Goal: Information Seeking & Learning: Learn about a topic

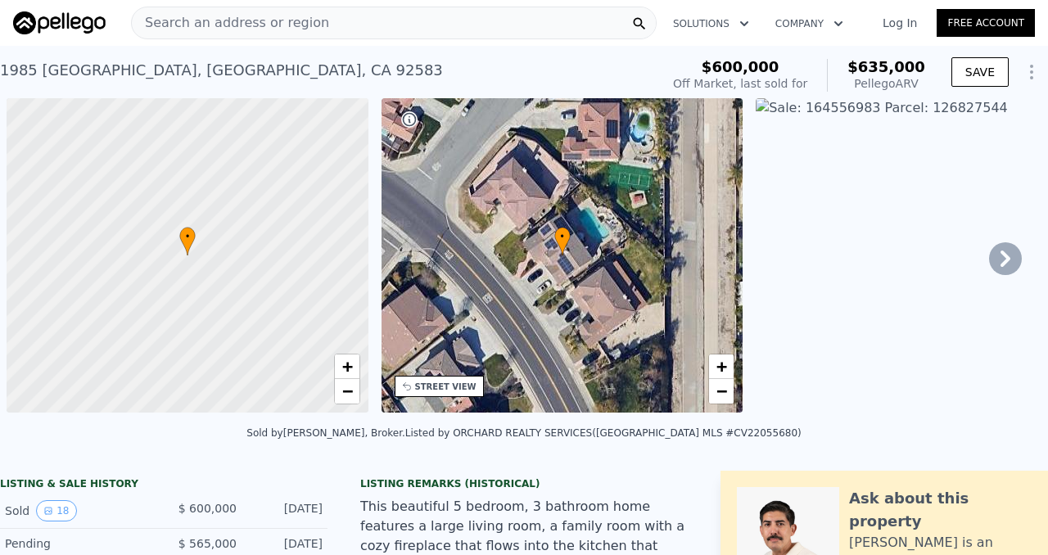
scroll to position [0, 7]
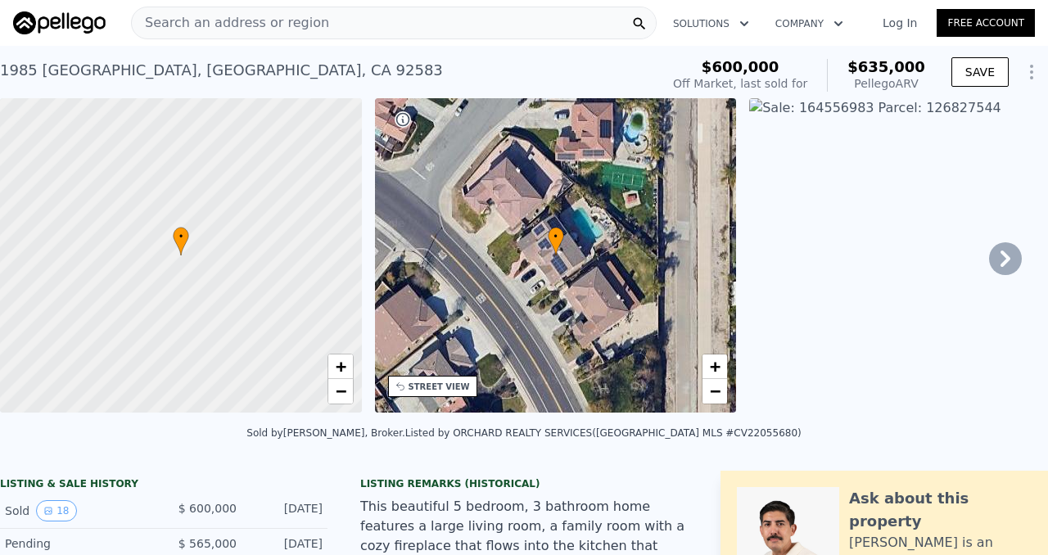
type input "$ 627,000"
type input "-$ 42,404"
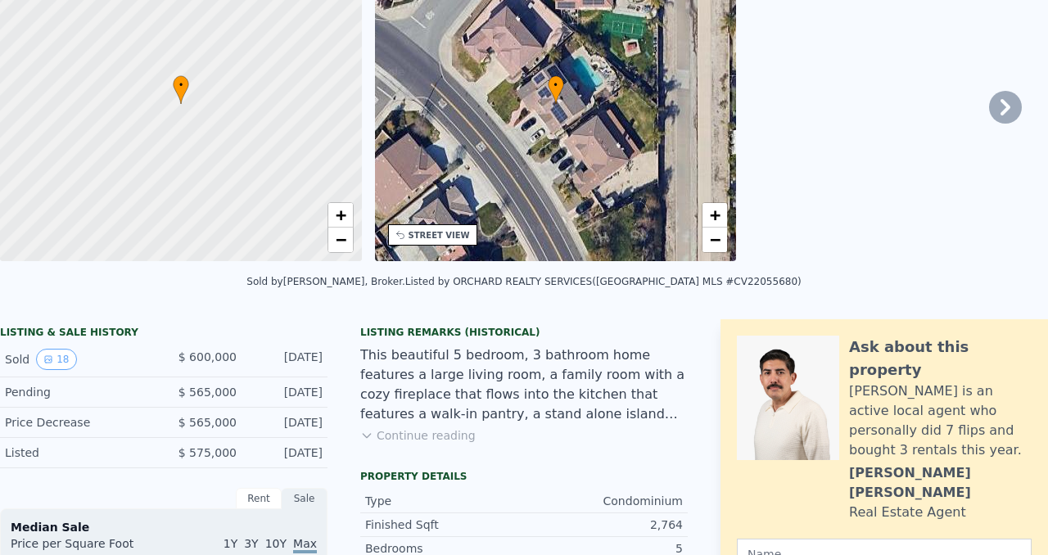
scroll to position [15, 0]
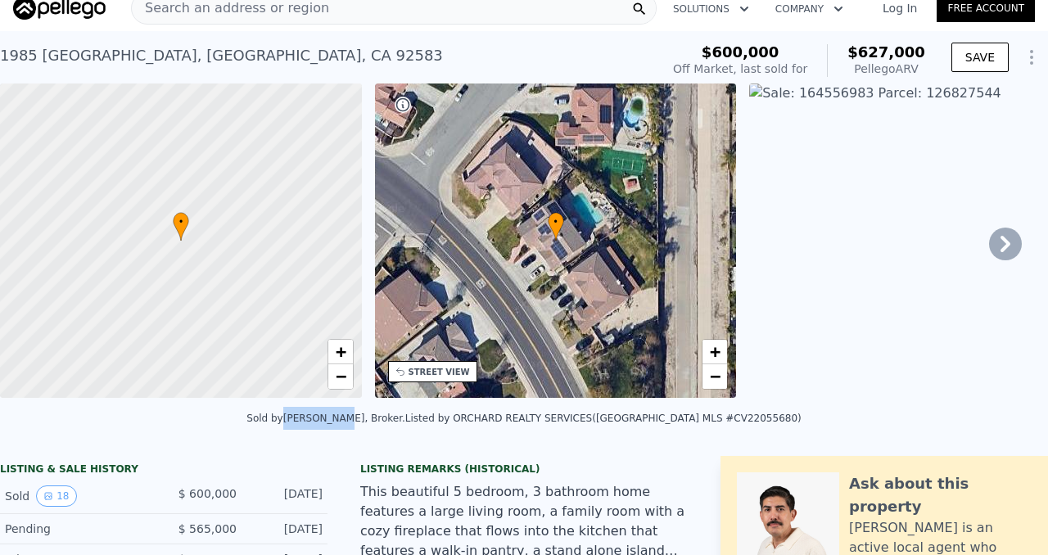
drag, startPoint x: 323, startPoint y: 430, endPoint x: 380, endPoint y: 432, distance: 57.4
click at [380, 424] on div "Sold by [PERSON_NAME], Broker ." at bounding box center [326, 418] width 159 height 11
copy div "[PERSON_NAME]"
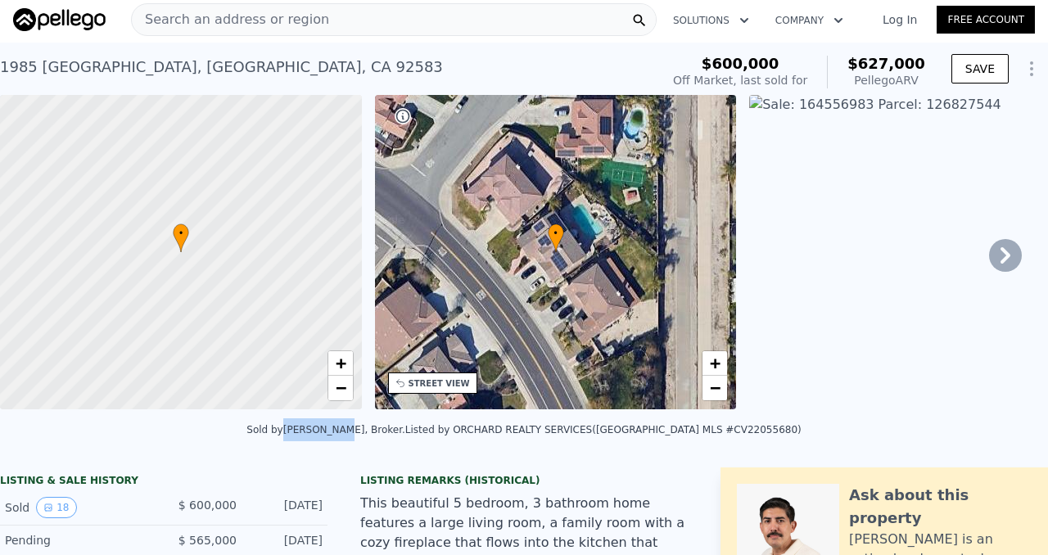
scroll to position [0, 0]
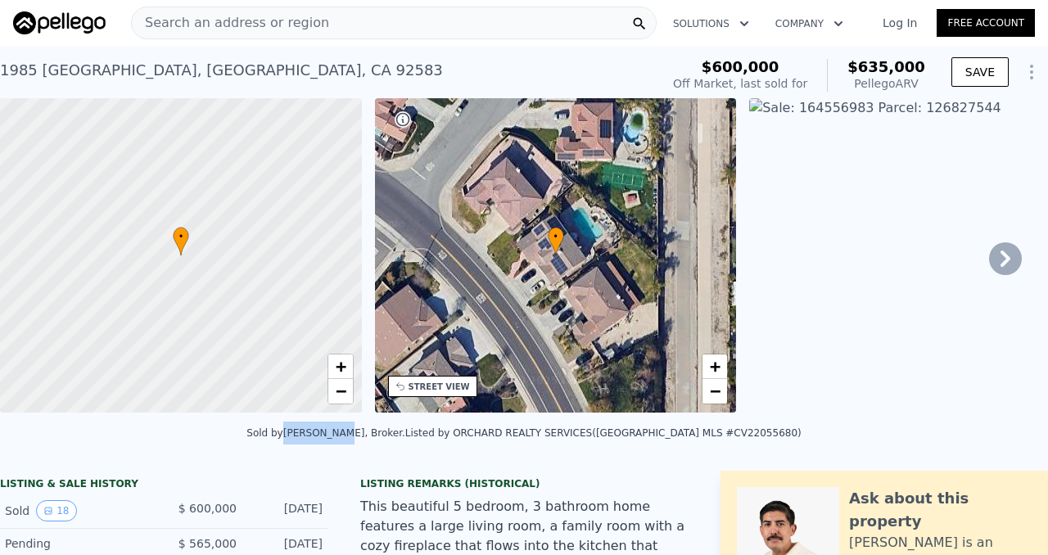
type input "$ 635,000"
type input "-$ 34,842"
click at [835, 21] on icon "button" at bounding box center [839, 24] width 16 height 20
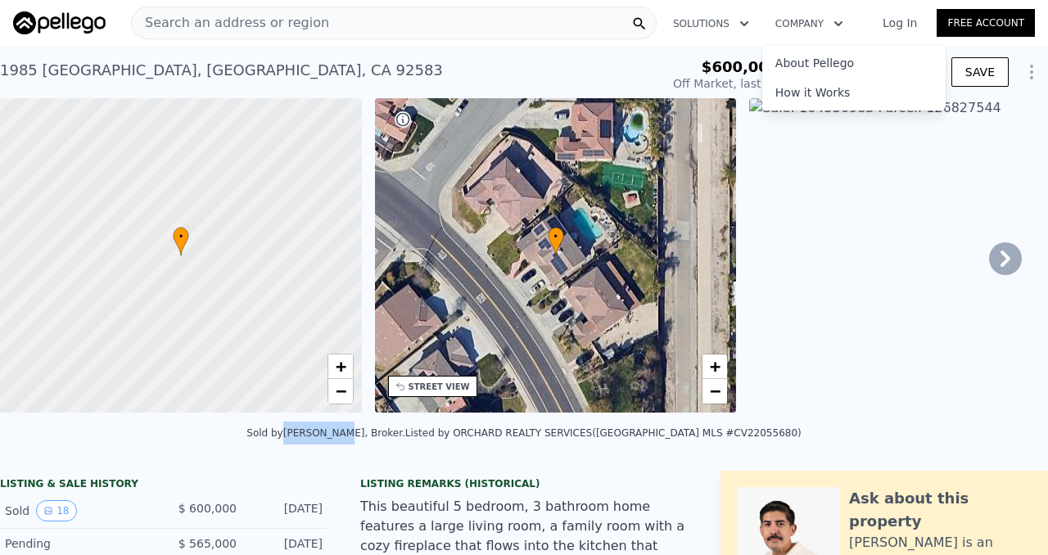
click at [844, 176] on img at bounding box center [930, 255] width 362 height 315
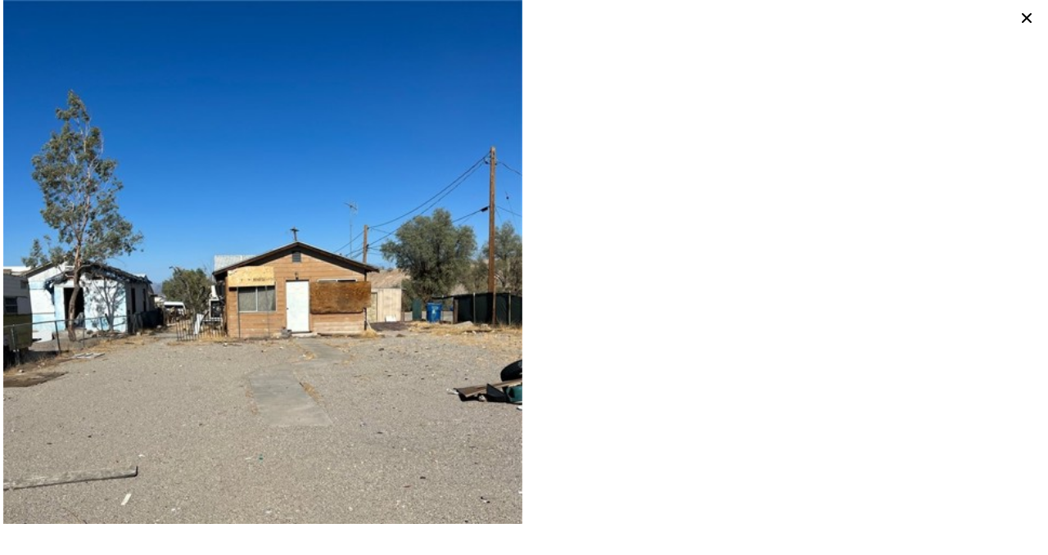
type input "3"
type input "1"
type input "606"
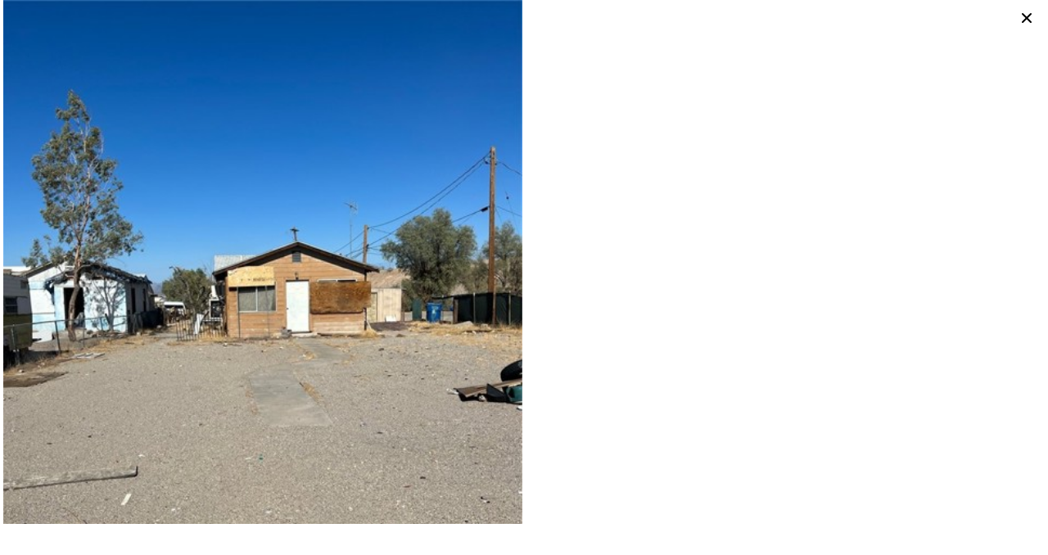
type input "3712"
type input "$ 27,000"
type input "-$ 7,661"
type input "3"
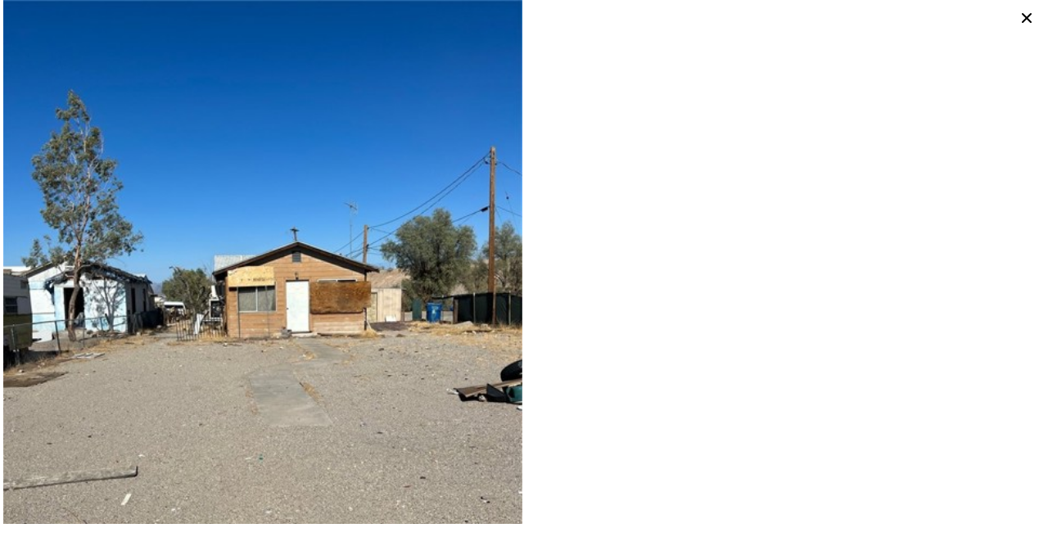
type input "1100"
type input "1772"
type input "6600"
type input "12000"
type input "$ 572,000"
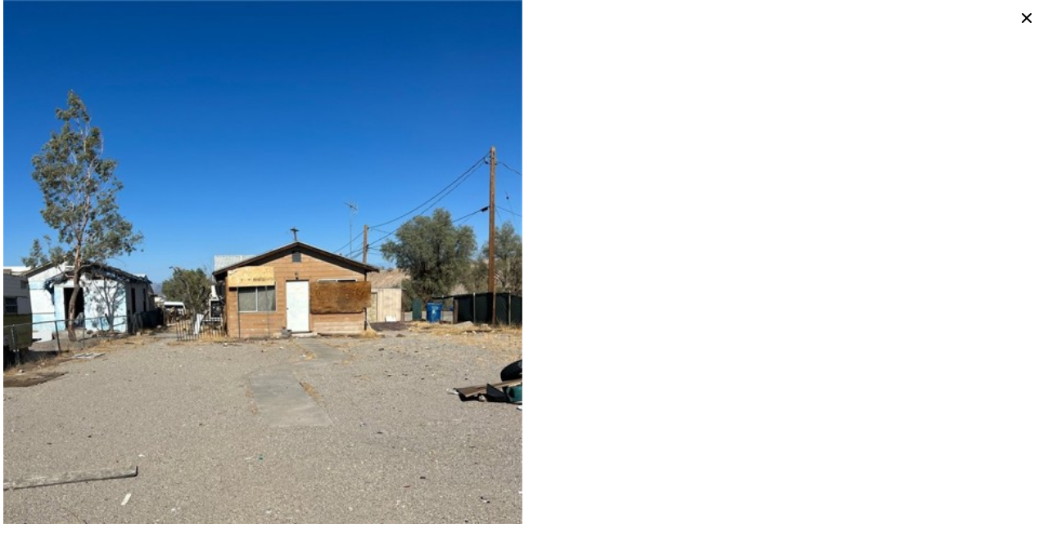
type input "5"
type input "$ 34,870"
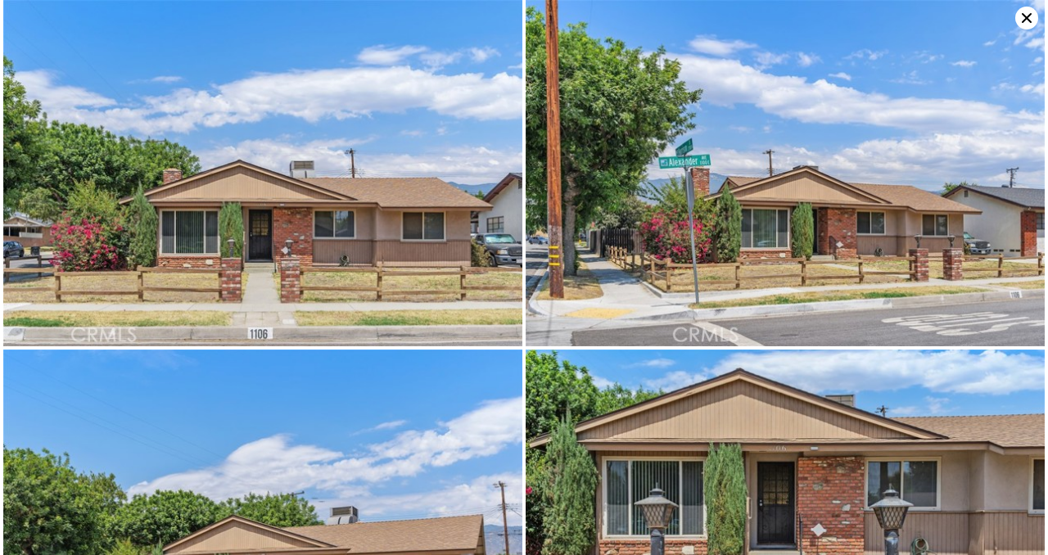
click at [1027, 16] on icon at bounding box center [1027, 18] width 23 height 23
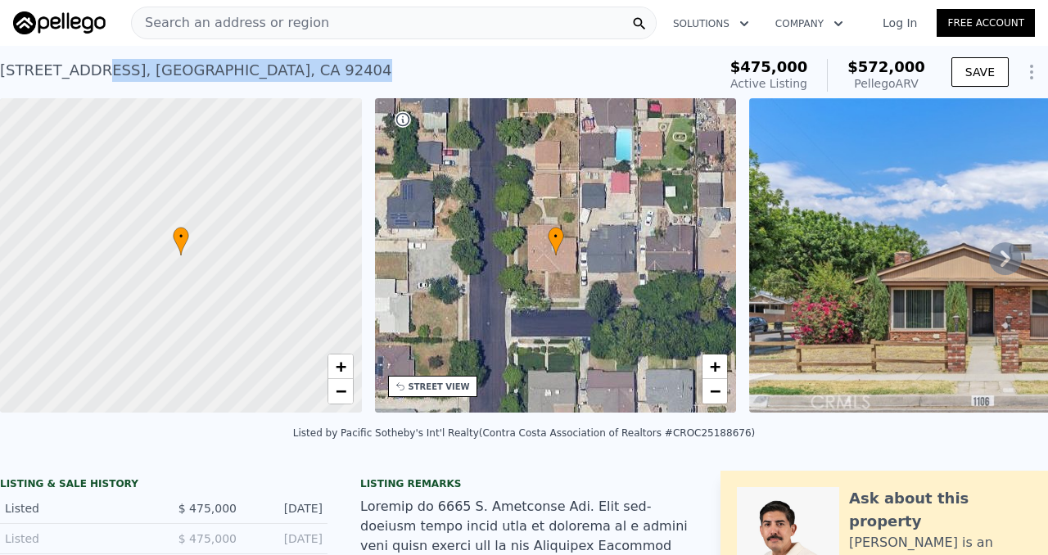
drag, startPoint x: 114, startPoint y: 88, endPoint x: 140, endPoint y: 94, distance: 26.8
click at [137, 95] on div "[STREET_ADDRESS] Active at $475k (~ARV $572k )" at bounding box center [355, 75] width 711 height 46
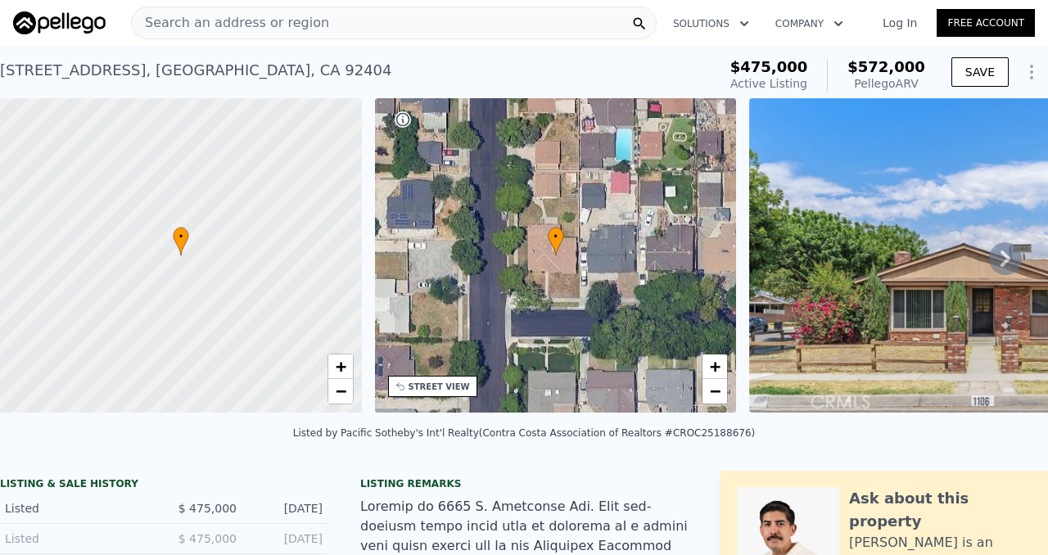
click at [257, 26] on span "Search an address or region" at bounding box center [230, 23] width 197 height 20
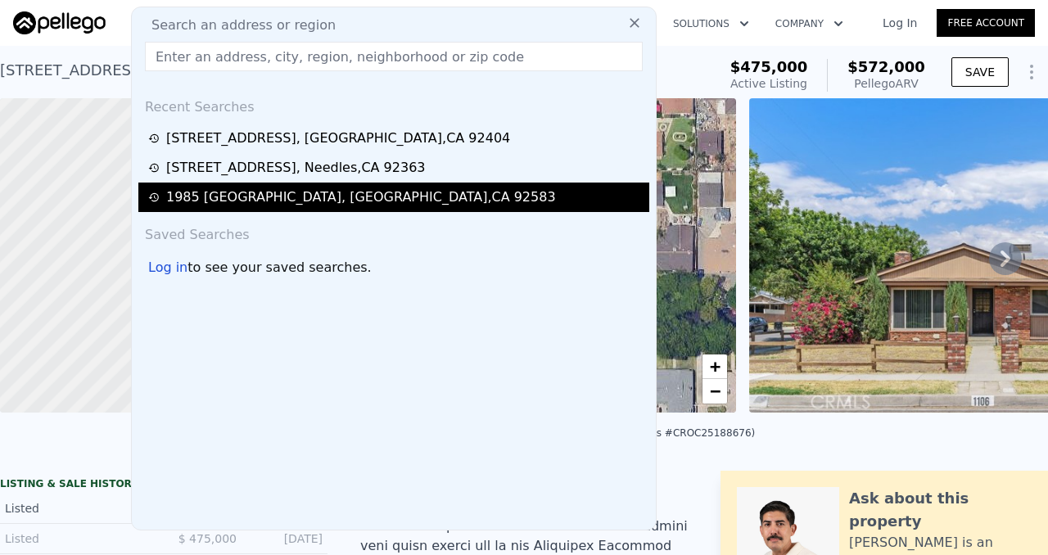
click at [220, 197] on div "[STREET_ADDRESS]" at bounding box center [361, 198] width 390 height 20
type input "6"
type input "2"
type input "2022"
type input "2956"
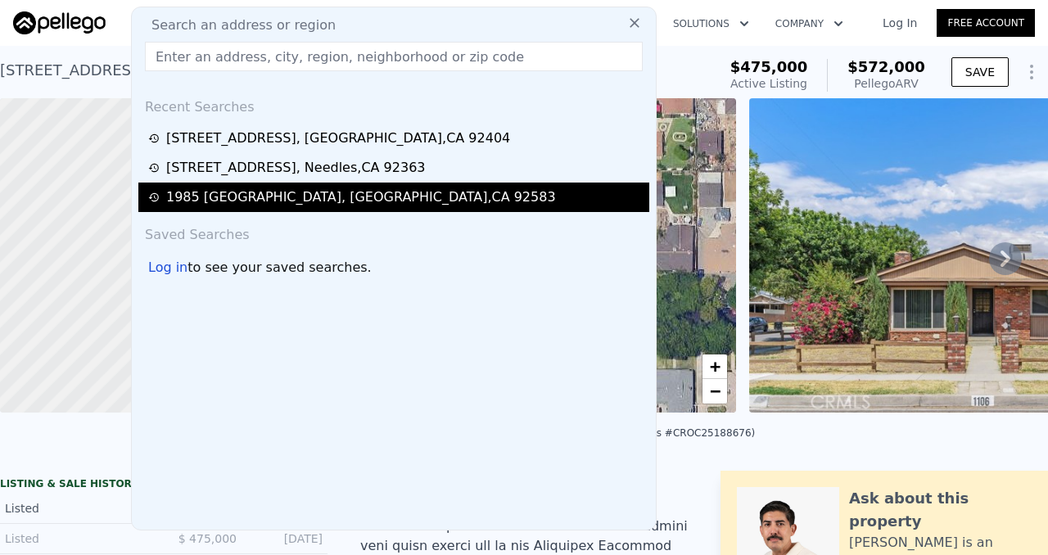
type input "7405"
type input "45302"
type input "$ 635,000"
type input "4"
type input "-$ 34,842"
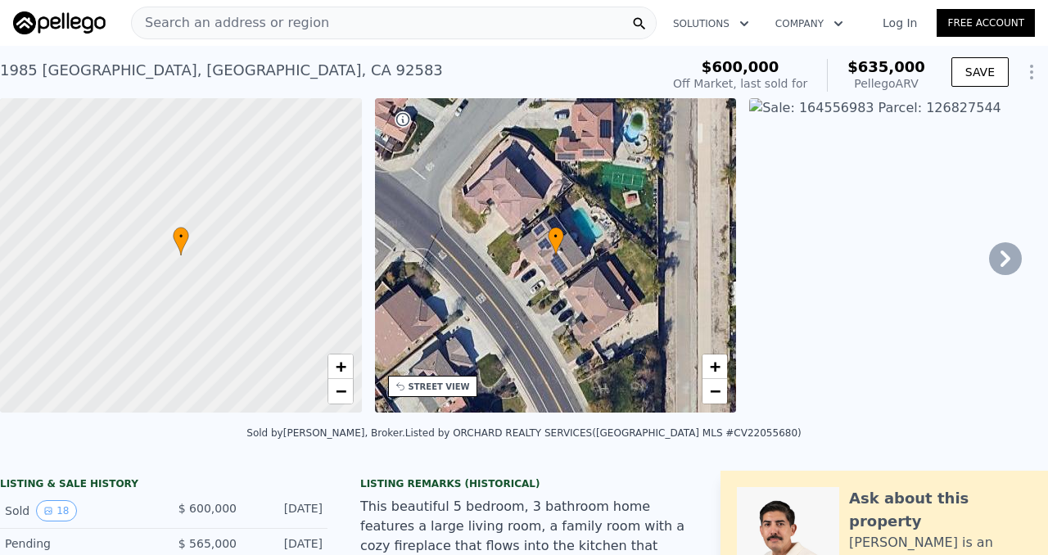
type input "$ 627,000"
type input "-$ 42,404"
